Goal: Transaction & Acquisition: Purchase product/service

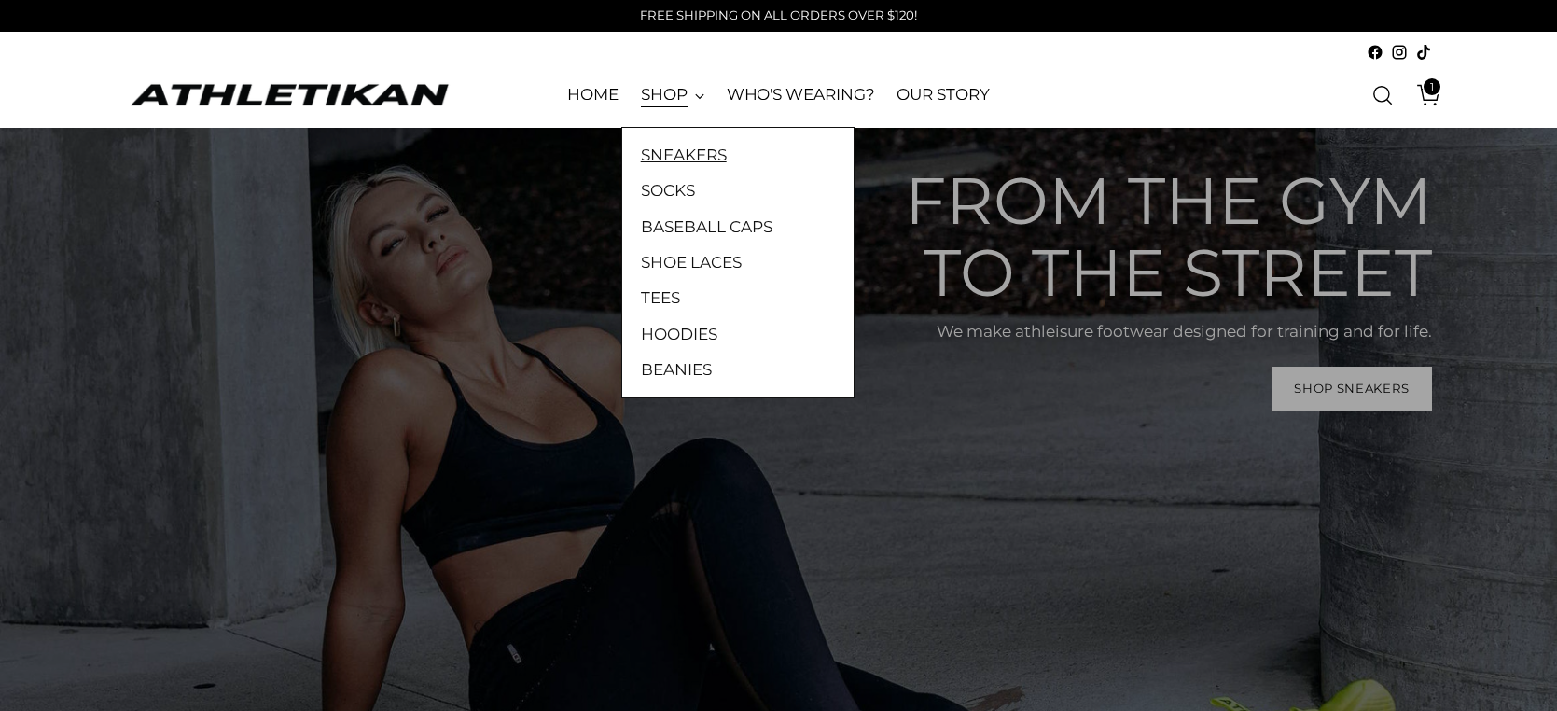
click at [677, 158] on link "SNEAKERS" at bounding box center [738, 155] width 194 height 24
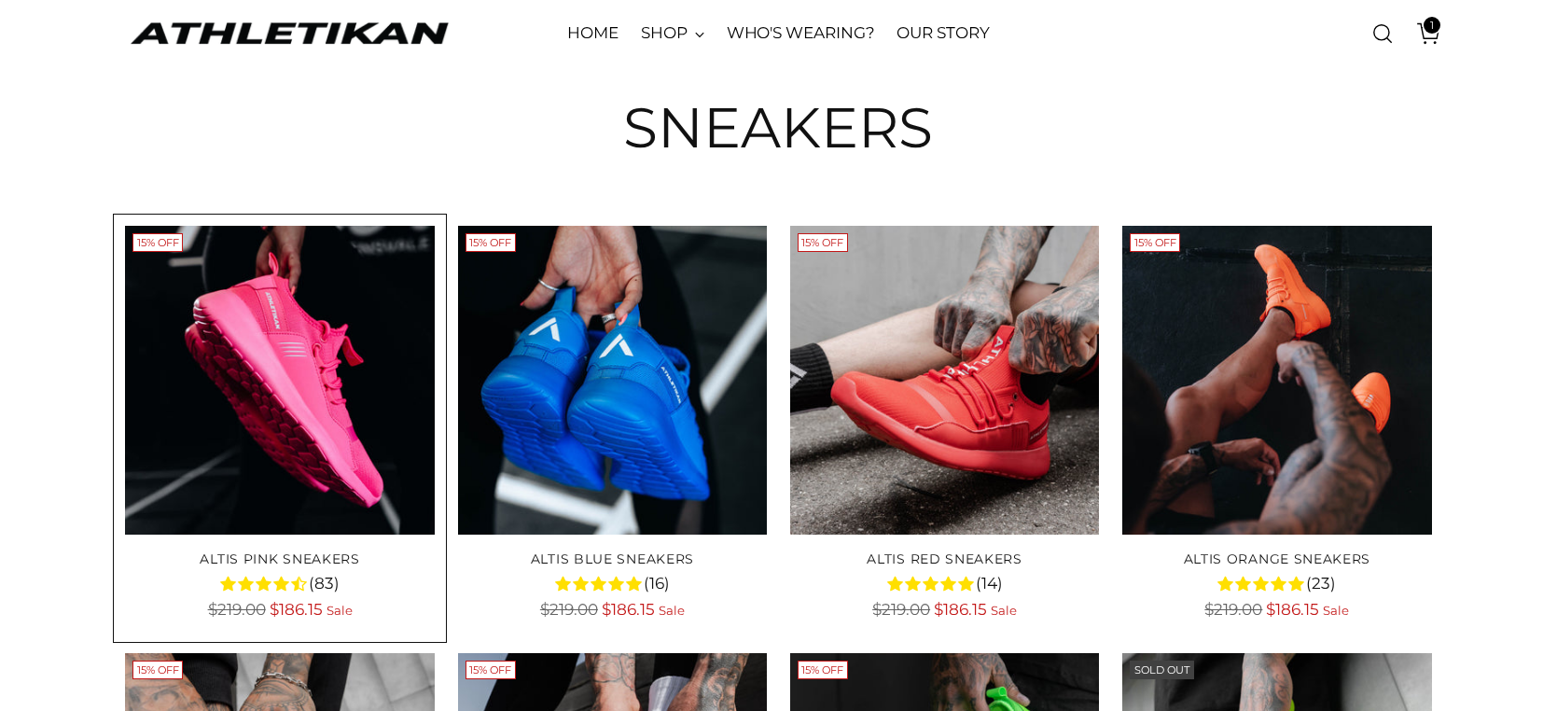
scroll to position [280, 0]
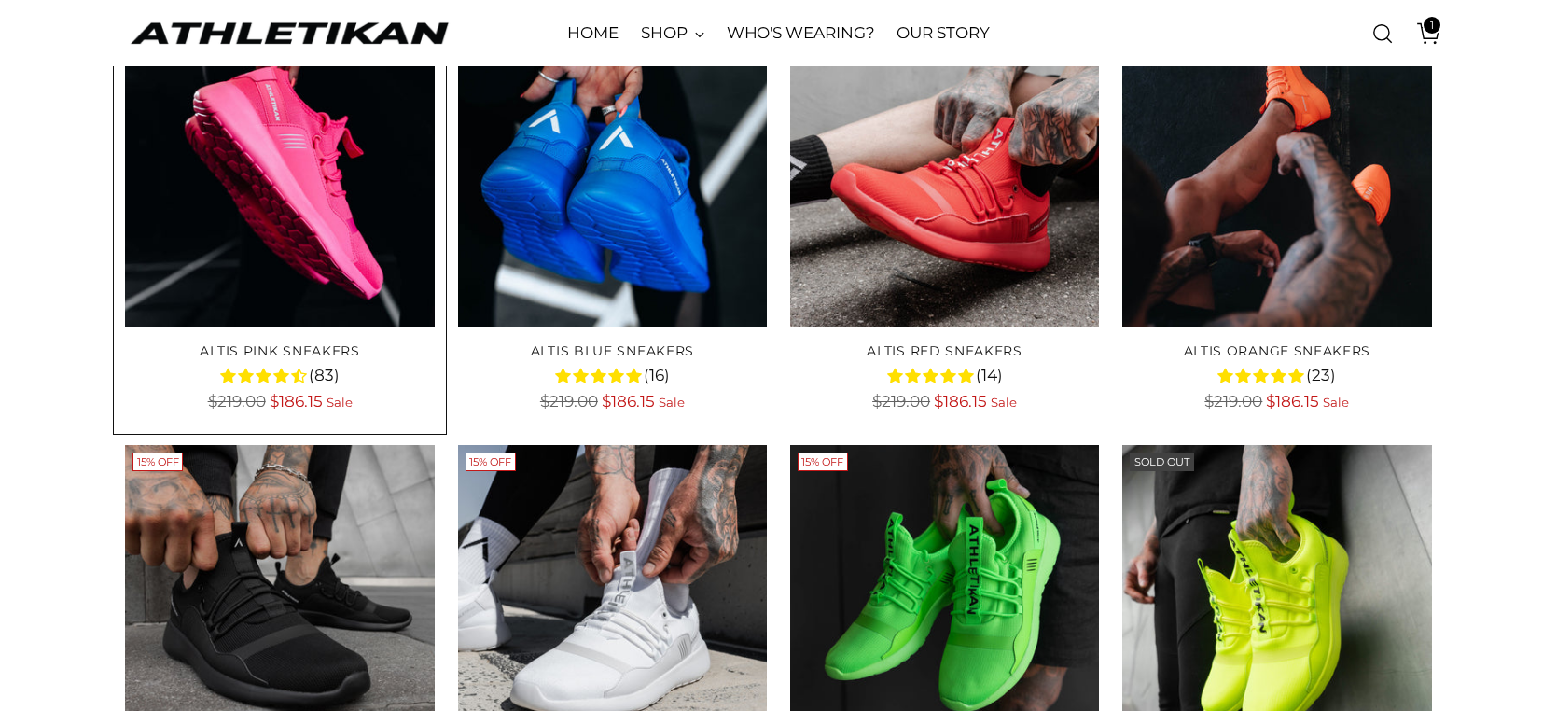
click at [0, 0] on img "ALTIS Pink Sneakers" at bounding box center [0, 0] width 0 height 0
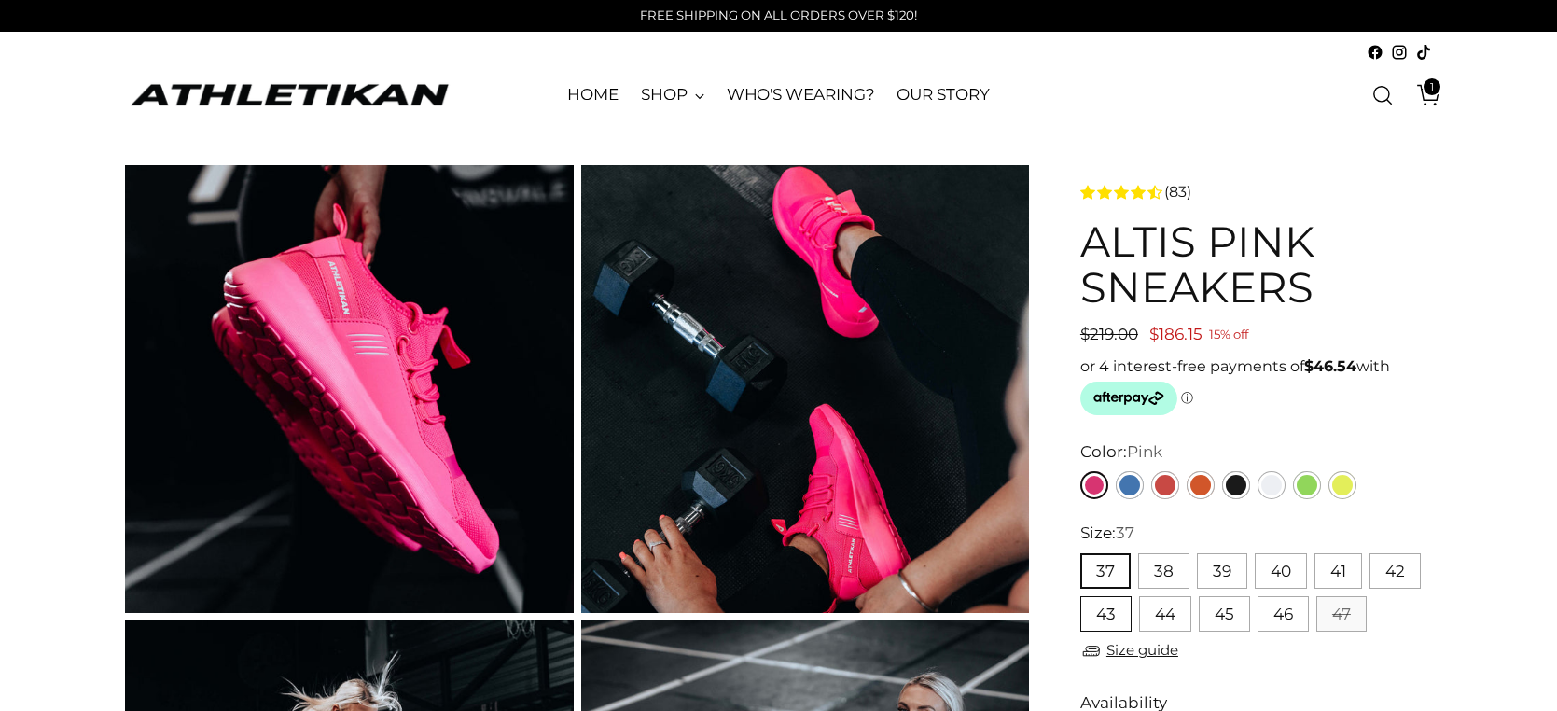
click at [1106, 612] on button "43" at bounding box center [1105, 613] width 51 height 35
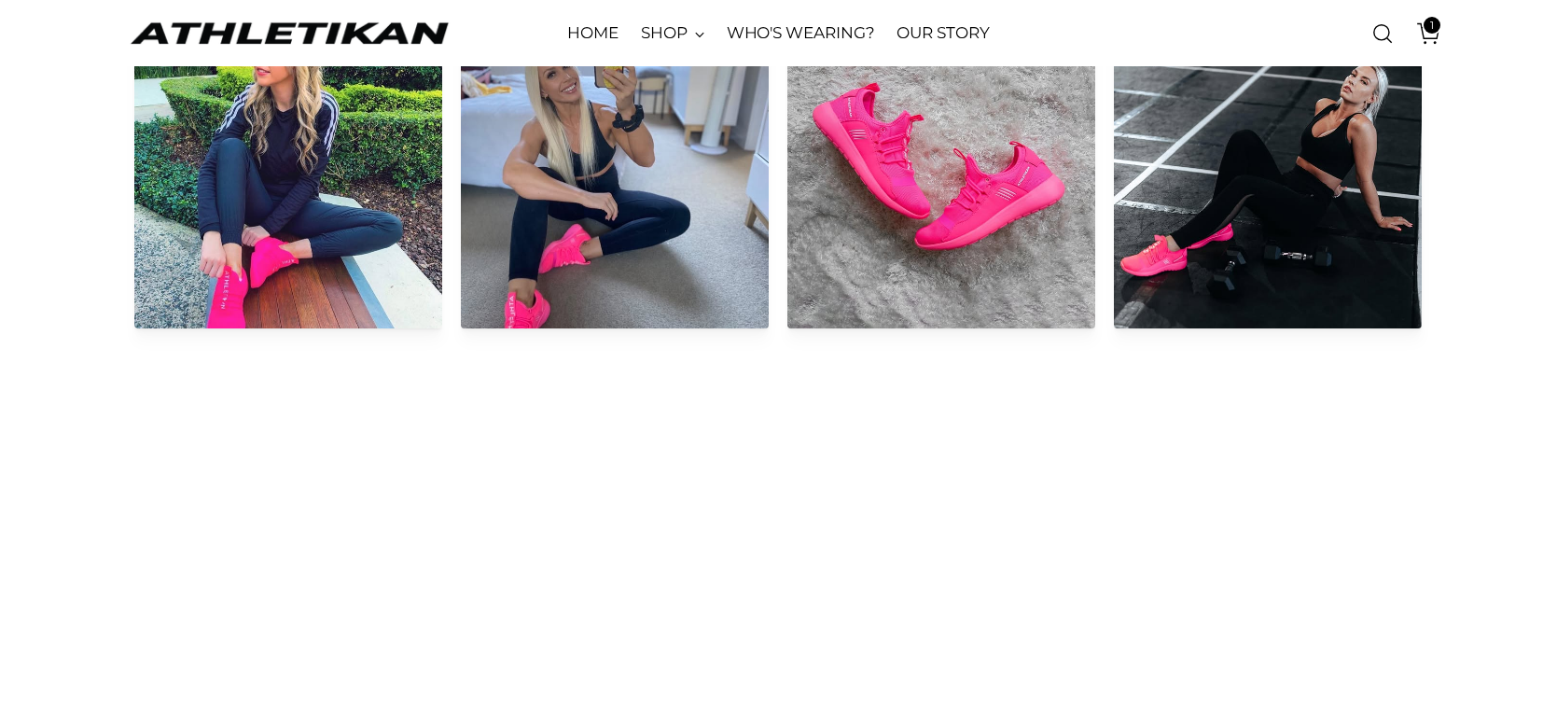
scroll to position [2425, 0]
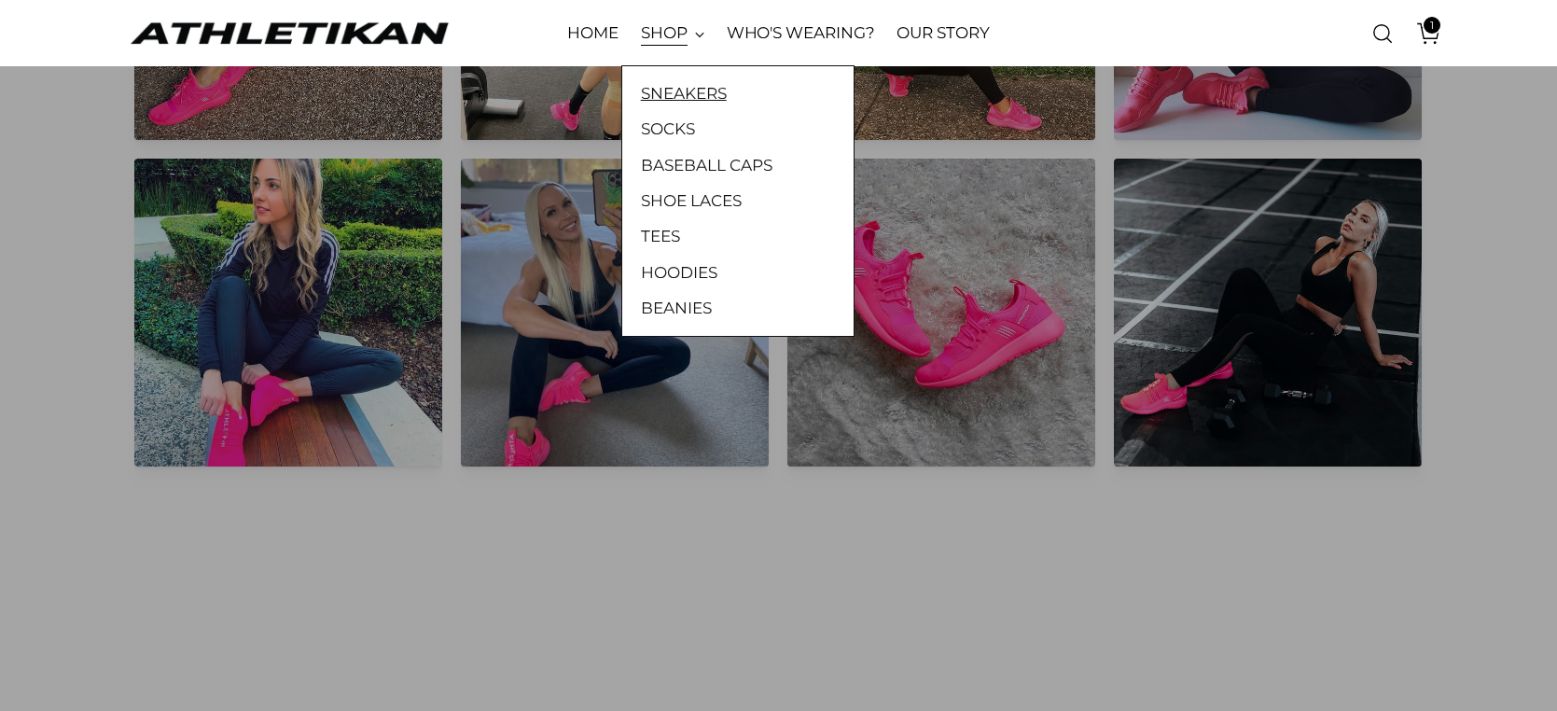
click at [685, 94] on link "SNEAKERS" at bounding box center [738, 93] width 194 height 24
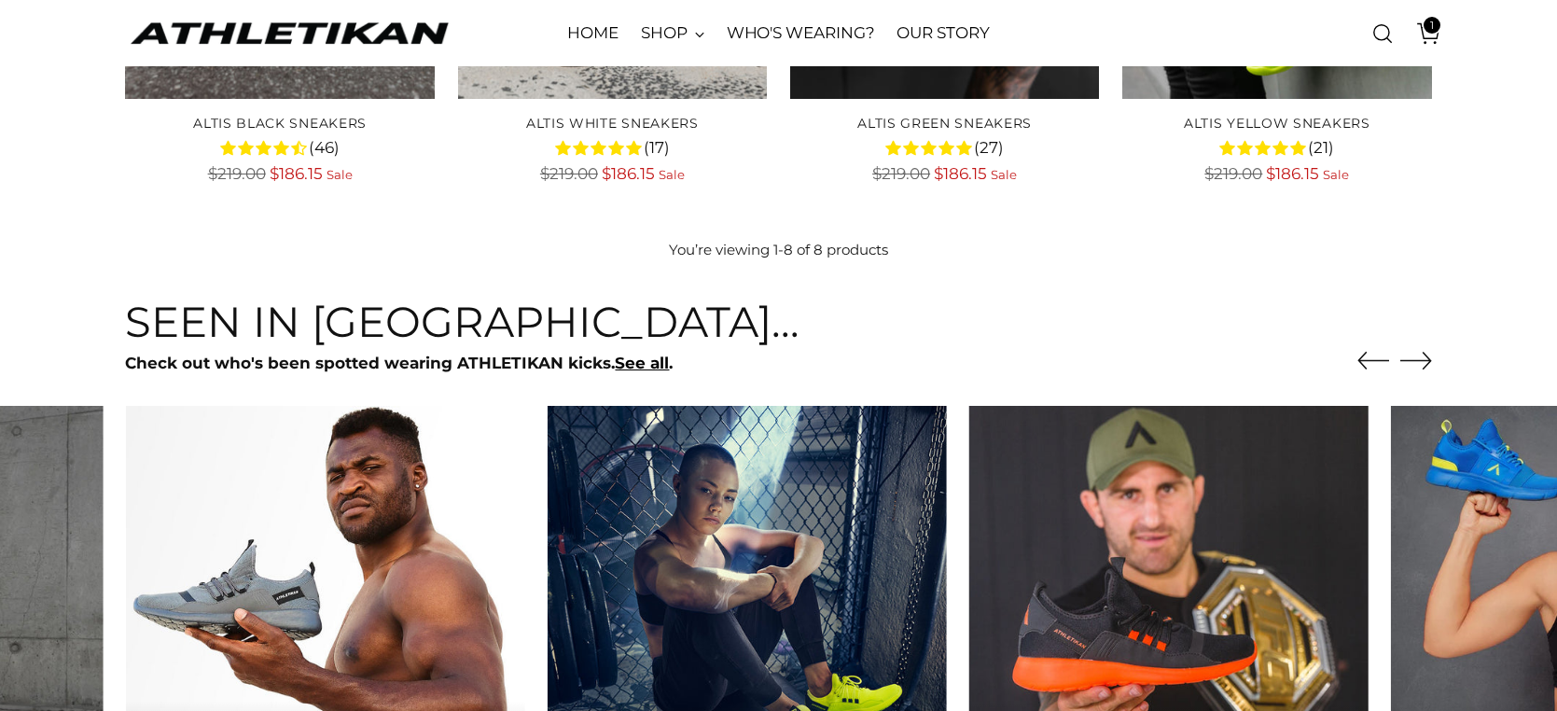
scroll to position [933, 0]
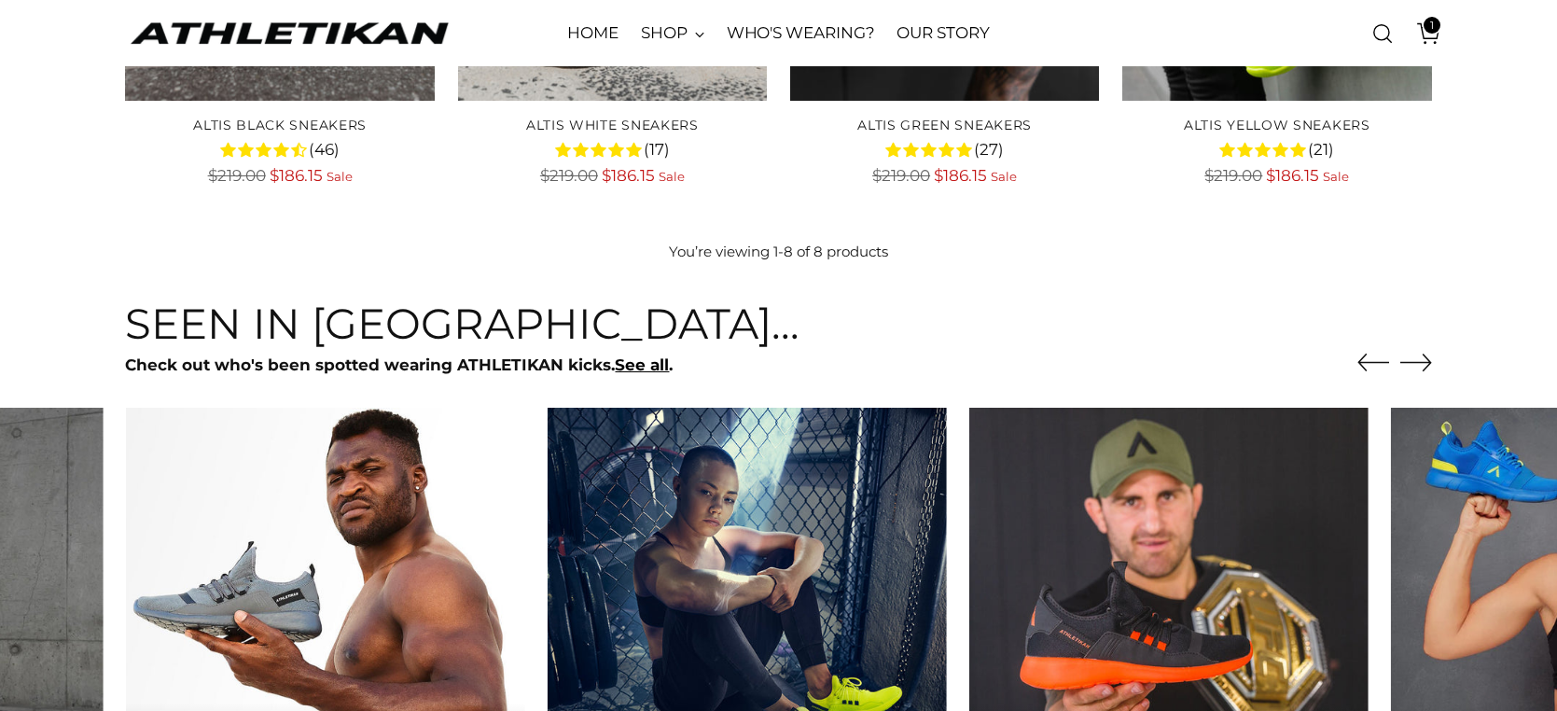
click at [1410, 360] on icon "Move to next carousel slide" at bounding box center [1416, 362] width 32 height 32
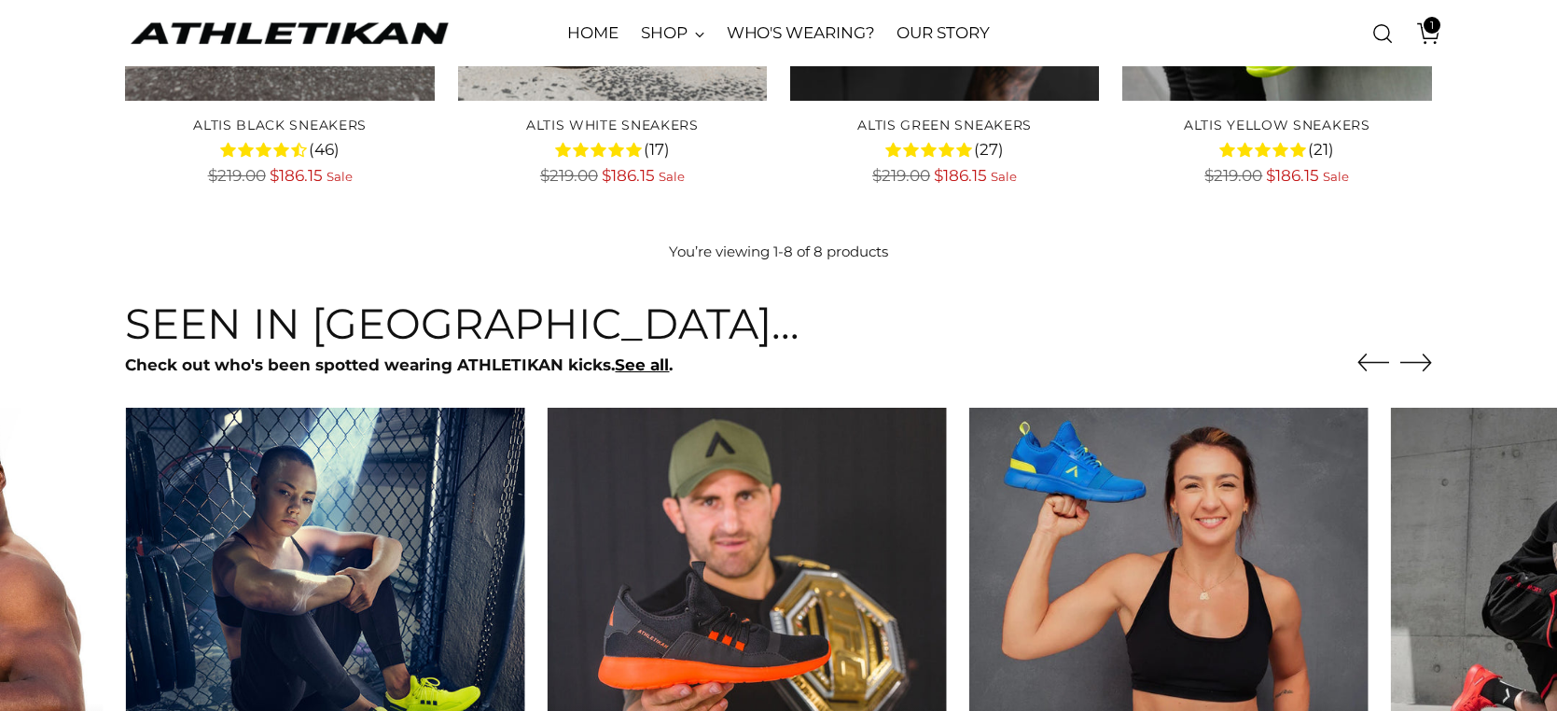
click at [1410, 360] on icon "Move to next carousel slide" at bounding box center [1416, 362] width 32 height 32
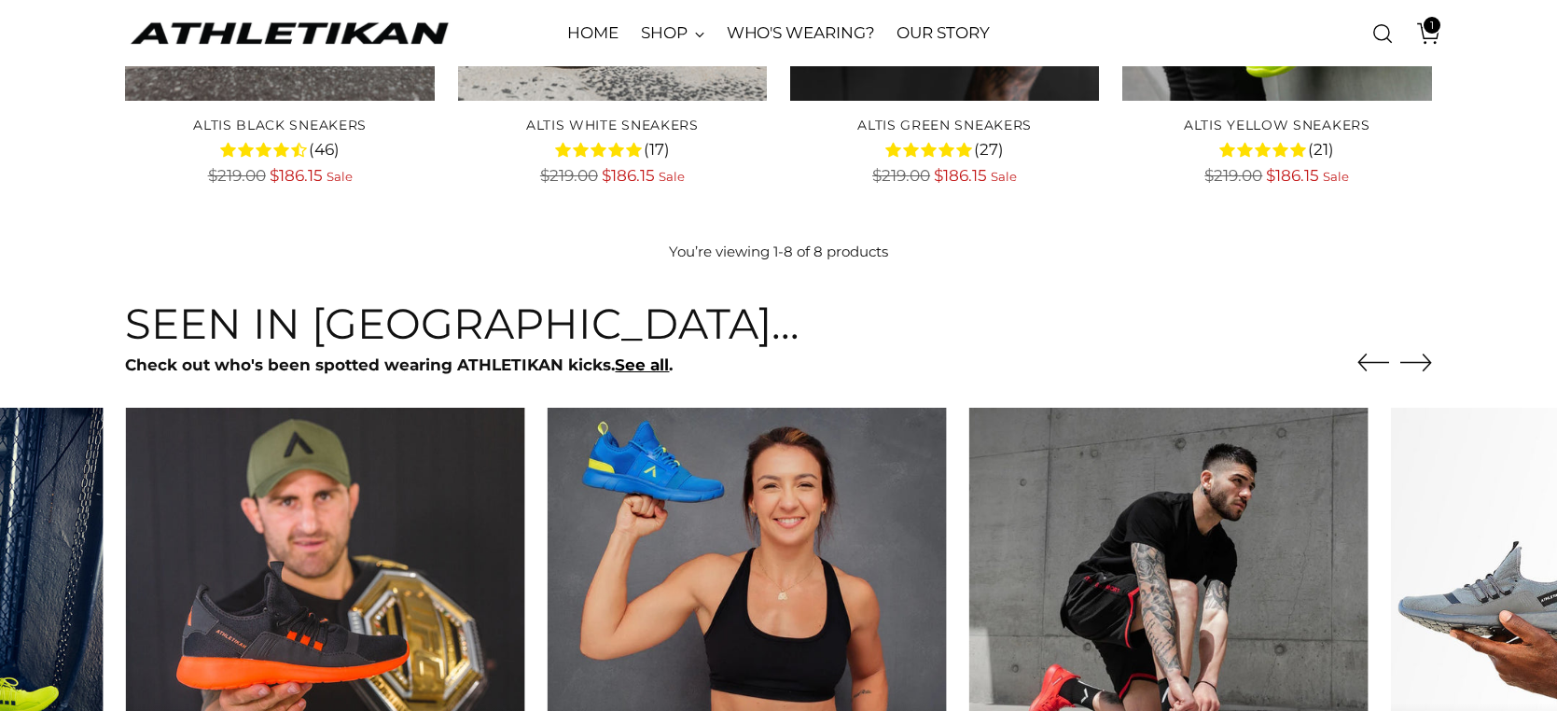
click at [1410, 360] on icon "Move to next carousel slide" at bounding box center [1416, 362] width 32 height 32
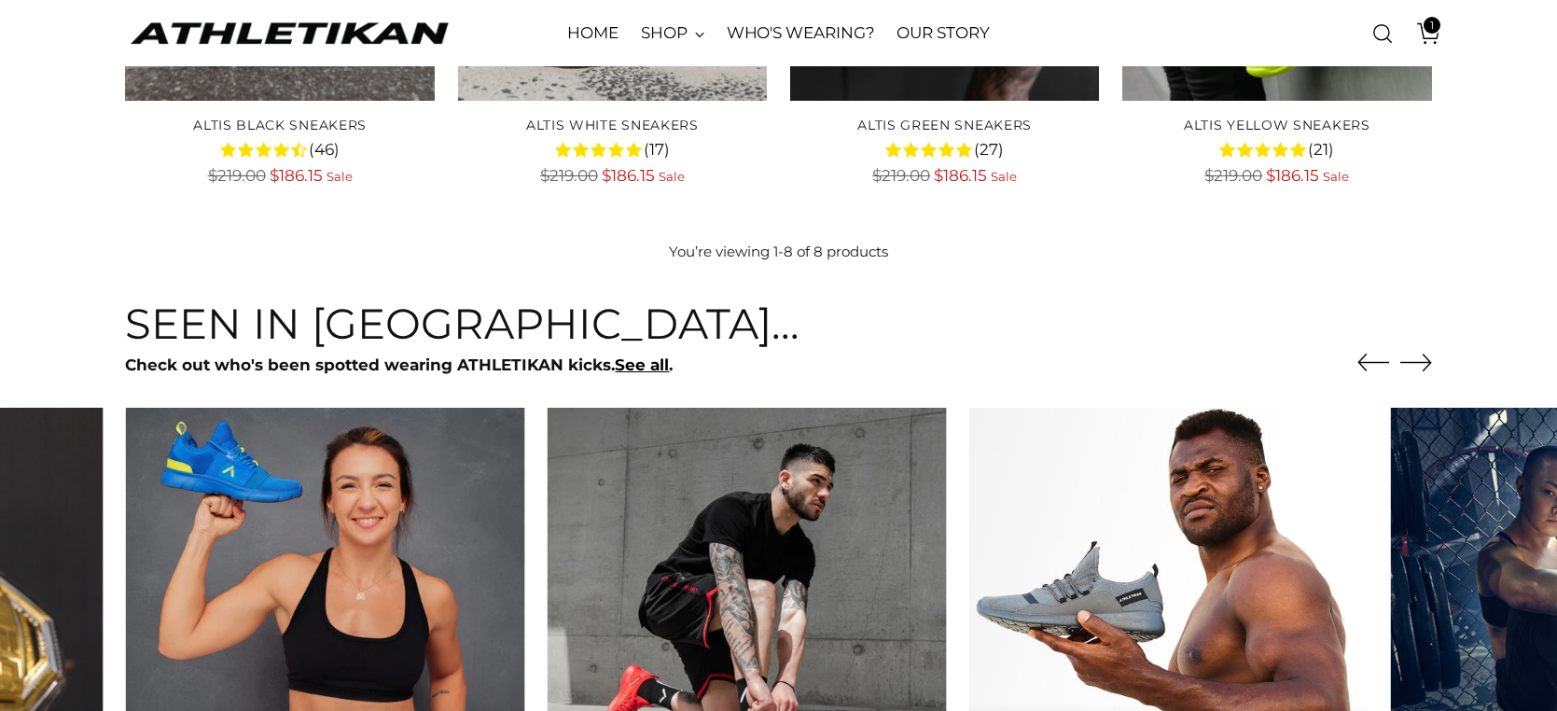
click at [1410, 360] on icon "Move to next carousel slide" at bounding box center [1416, 362] width 32 height 32
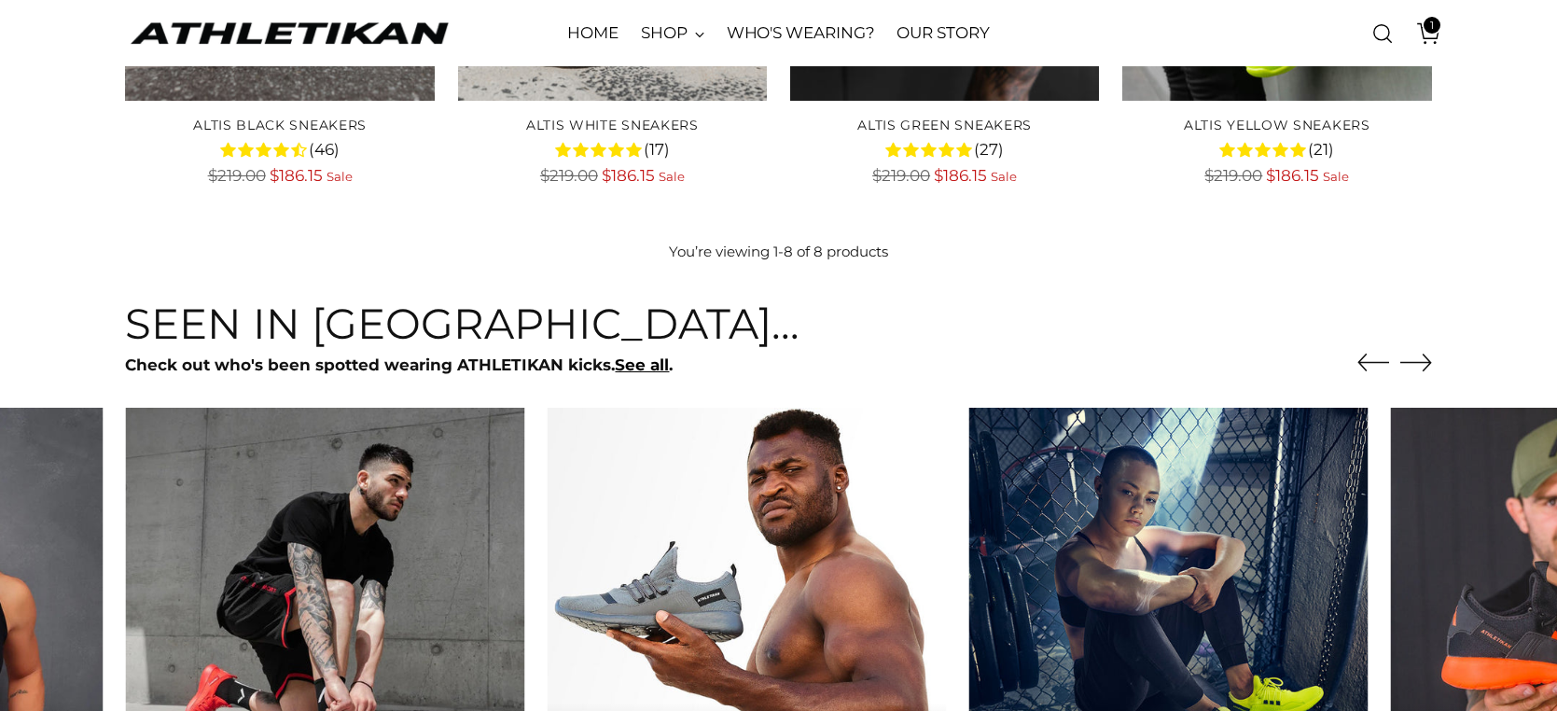
click at [1410, 360] on icon "Move to next carousel slide" at bounding box center [1416, 362] width 32 height 32
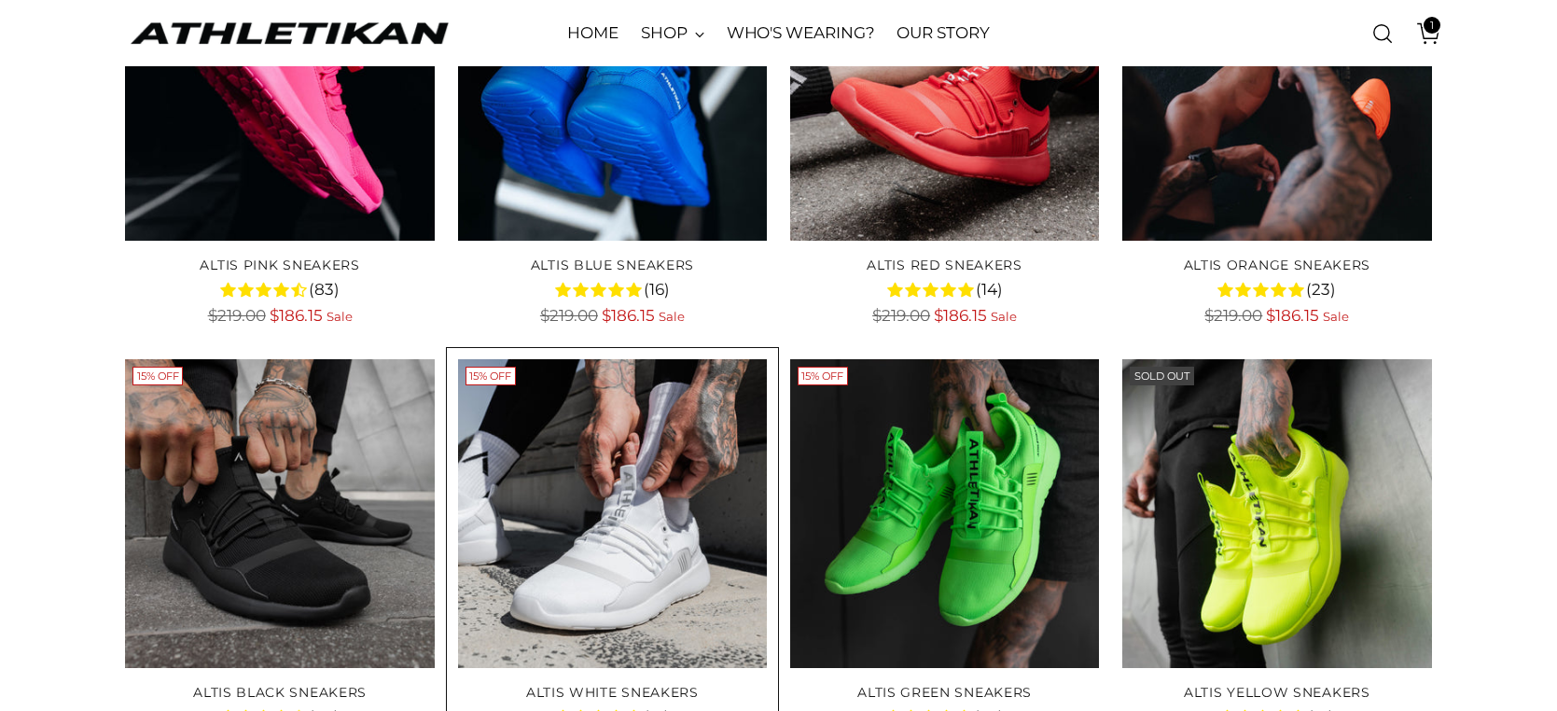
scroll to position [373, 0]
